Goal: Navigation & Orientation: Find specific page/section

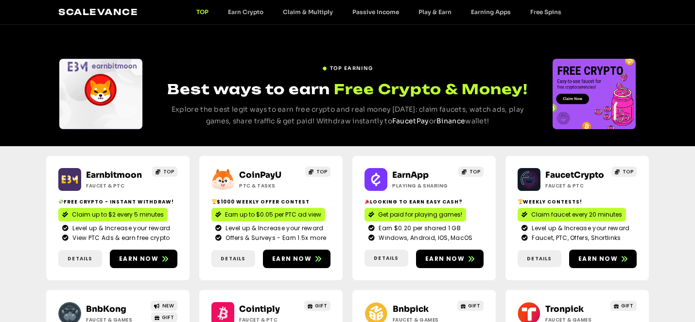
click at [262, 51] on div "TOP EARNING Best ways to earn Free Crypto & Money! Explore the best legit ways …" at bounding box center [347, 85] width 695 height 121
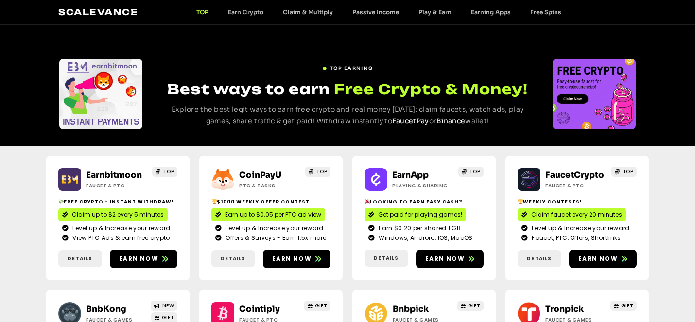
click at [289, 43] on div "TOP EARNING Best ways to earn Free Crypto & Money! Explore the best legit ways …" at bounding box center [347, 85] width 695 height 121
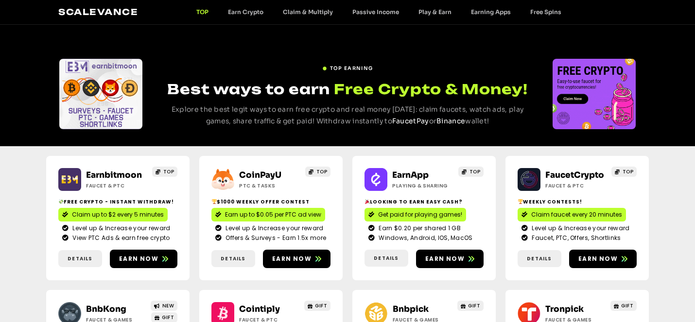
click at [182, 46] on div "TOP EARNING Best ways to earn Free Crypto & Money! Explore the best legit ways …" at bounding box center [347, 85] width 695 height 121
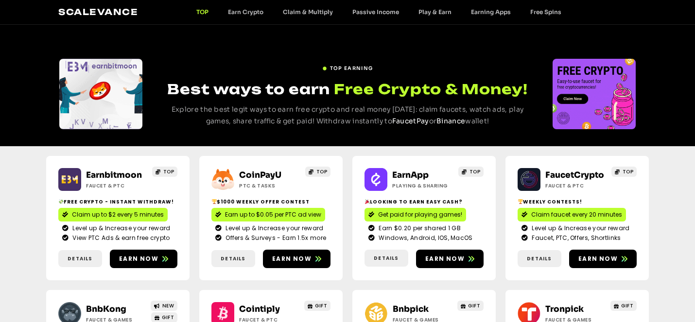
click at [297, 47] on div "TOP EARNING Best ways to earn Free Crypto & Money! Explore the best legit ways …" at bounding box center [347, 85] width 695 height 121
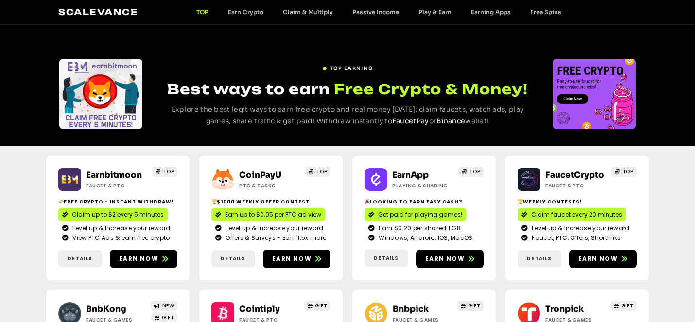
click at [236, 48] on div "TOP EARNING Best ways to earn Free Crypto & Money! Explore the best legit ways …" at bounding box center [347, 85] width 695 height 121
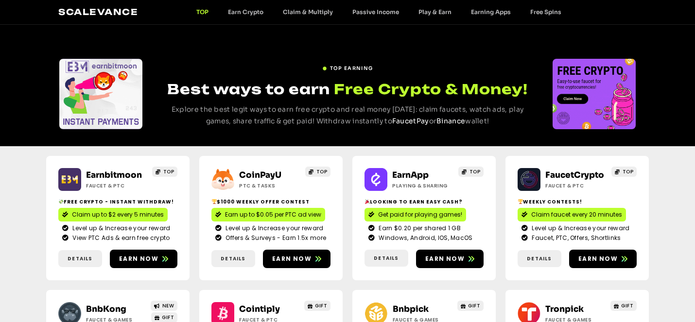
click at [257, 31] on div "TOP EARNING Best ways to earn Free Crypto & Money! Explore the best legit ways …" at bounding box center [347, 85] width 695 height 121
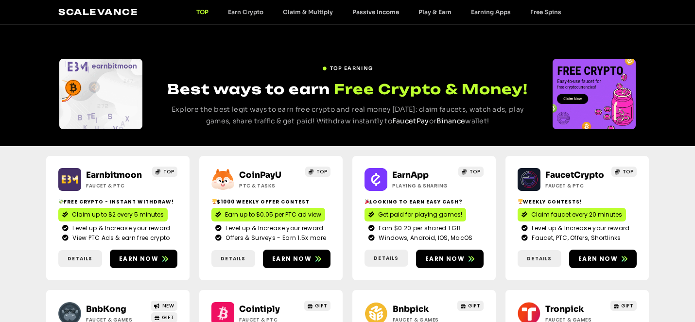
click at [264, 60] on div "TOP EARNING Best ways to earn Free Crypto & Money! Explore the best legit ways …" at bounding box center [348, 94] width 374 height 70
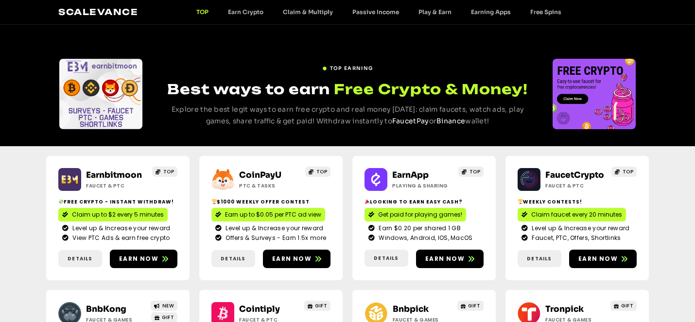
click at [223, 51] on div "TOP EARNING Best ways to earn Free Crypto & Money! Explore the best legit ways …" at bounding box center [347, 85] width 695 height 121
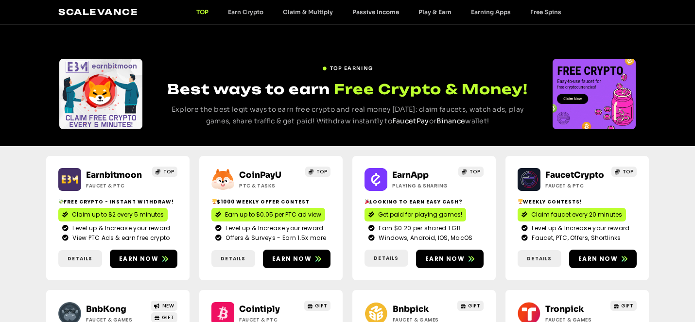
click at [252, 48] on div "TOP EARNING Best ways to earn Free Crypto & Money! Explore the best legit ways …" at bounding box center [347, 85] width 695 height 121
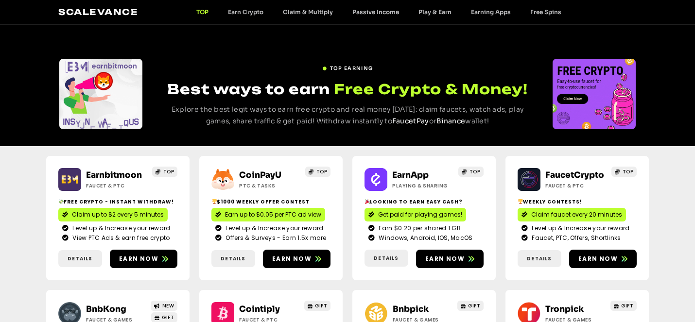
click at [252, 48] on div "TOP EARNING Best ways to earn Free Crypto & Money! Explore the best legit ways …" at bounding box center [347, 85] width 695 height 121
click at [263, 40] on div "TOP EARNING Best ways to earn Free Crypto & Money! Explore the best legit ways …" at bounding box center [347, 85] width 695 height 121
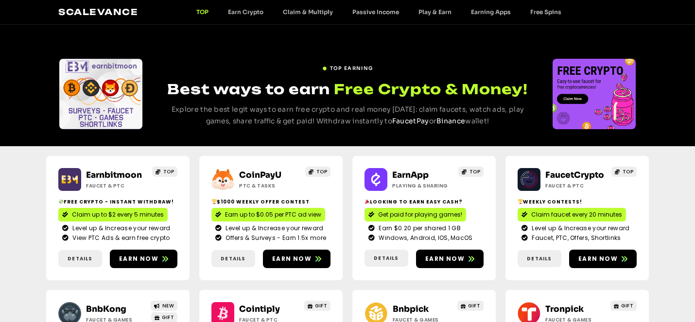
click at [264, 41] on div "TOP EARNING Best ways to earn Free Crypto & Money! Explore the best legit ways …" at bounding box center [347, 85] width 695 height 121
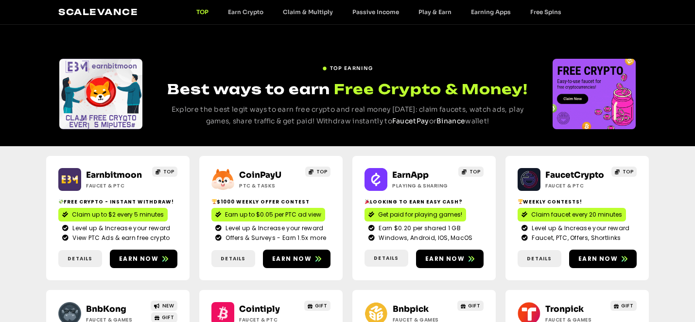
click at [324, 41] on div "TOP EARNING Best ways to earn Free Crypto & Money! Explore the best legit ways …" at bounding box center [347, 85] width 695 height 121
click at [239, 39] on div "TOP EARNING Best ways to earn Free Crypto & Money! Explore the best legit ways …" at bounding box center [347, 85] width 695 height 121
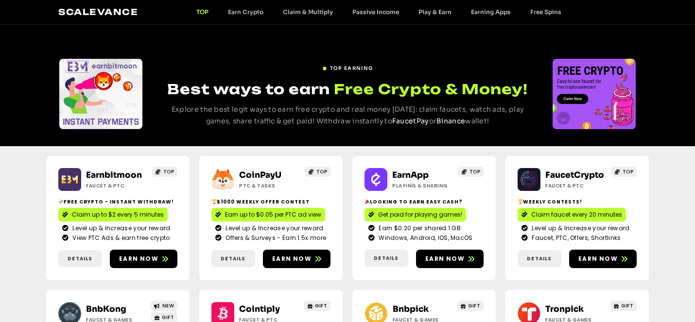
click at [239, 39] on div "TOP EARNING Best ways to earn Free Crypto & Money! Explore the best legit ways …" at bounding box center [347, 85] width 695 height 121
click at [243, 40] on div "TOP EARNING Best ways to earn Free Crypto & Money! Explore the best legit ways …" at bounding box center [347, 85] width 695 height 121
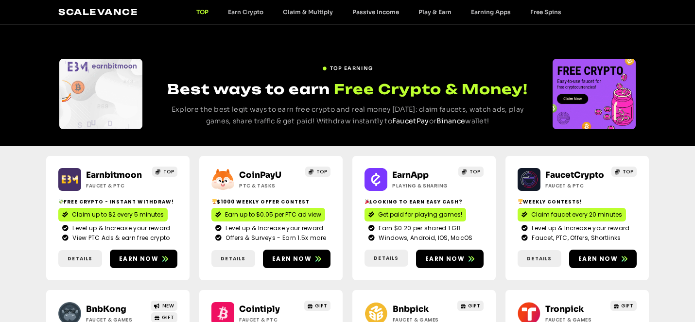
click at [243, 40] on div "TOP EARNING Best ways to earn Free Crypto & Money! Explore the best legit ways …" at bounding box center [347, 85] width 695 height 121
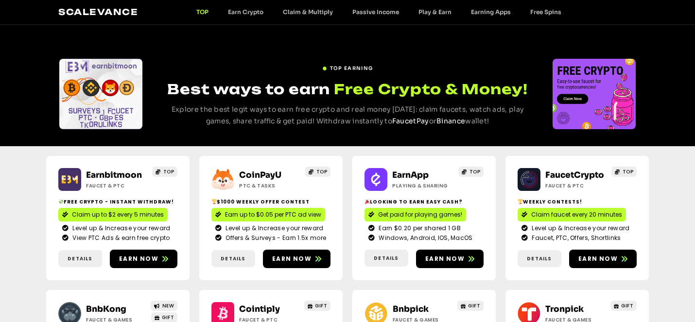
click at [253, 70] on div "TOP EARNING" at bounding box center [348, 68] width 374 height 14
